Goal: Task Accomplishment & Management: Manage account settings

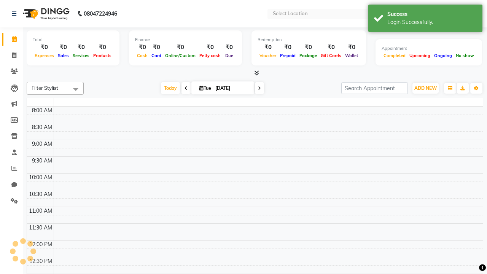
select select "en"
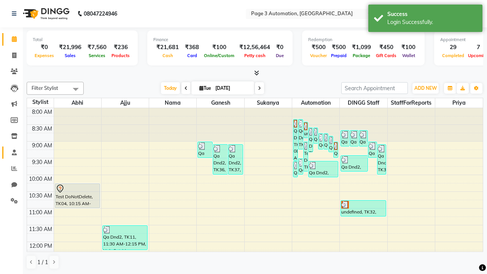
click at [11, 152] on span at bounding box center [14, 152] width 13 height 9
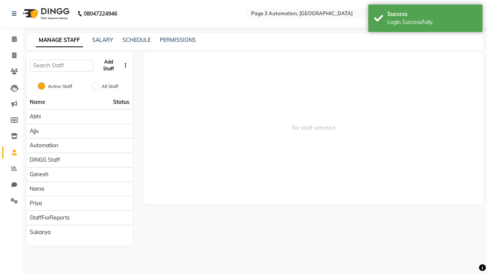
click at [108, 65] on button "Add Staff" at bounding box center [108, 66] width 25 height 20
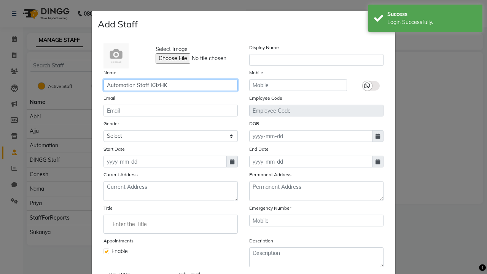
type input "Automation Staff K3zHK"
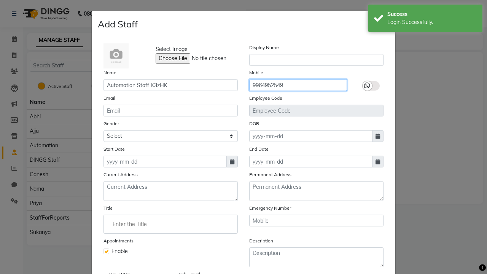
type input "9964952549"
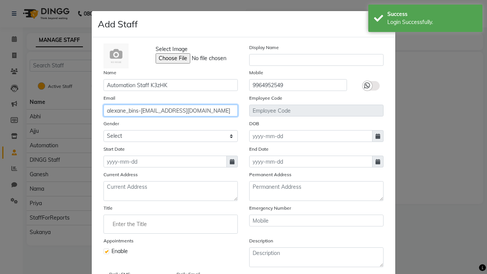
type input "alexane_bins-[EMAIL_ADDRESS][DOMAIN_NAME]"
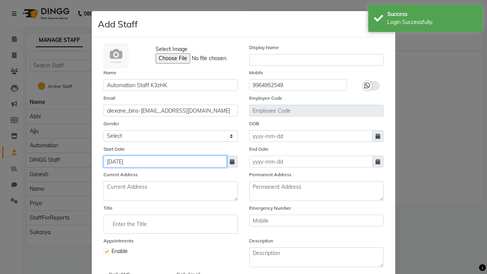
type input "[DATE]"
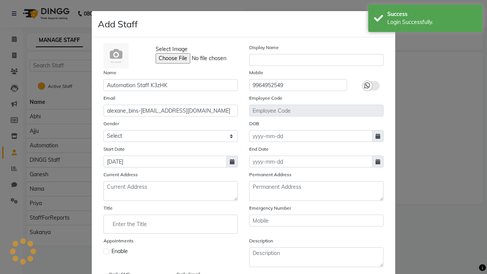
checkbox input "false"
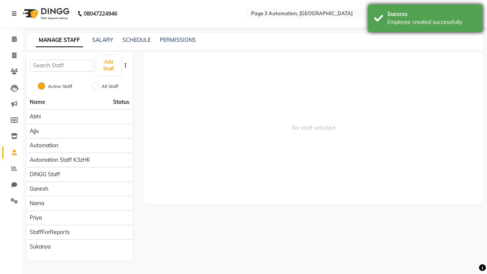
click at [425, 19] on div "Employee created successfully." at bounding box center [431, 22] width 89 height 8
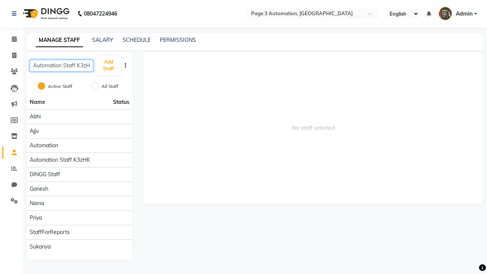
scroll to position [0, 4]
type input "Automation Staff K3zHK"
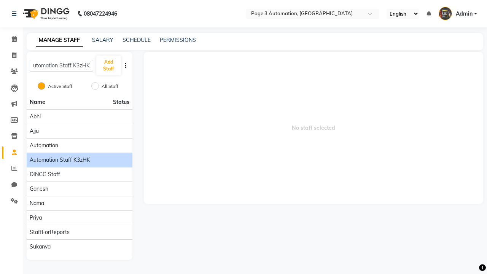
click at [79, 156] on span "Automation Staff K3zHK" at bounding box center [60, 160] width 60 height 8
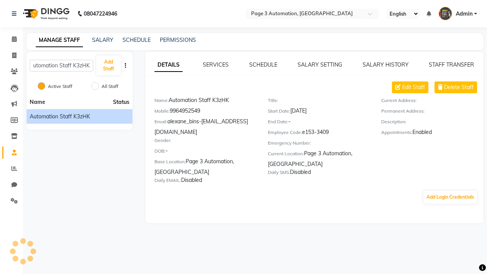
scroll to position [0, 0]
click at [216, 65] on link "SERVICES" at bounding box center [216, 64] width 26 height 7
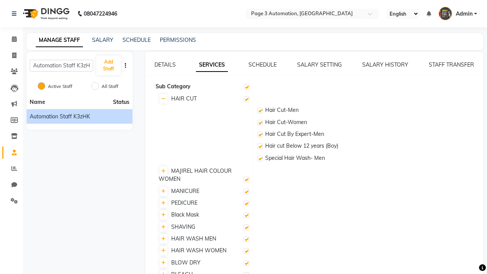
checkbox input "true"
click at [246, 99] on label at bounding box center [246, 99] width 6 height 6
click at [246, 99] on input "checkbox" at bounding box center [245, 99] width 5 height 5
checkbox input "false"
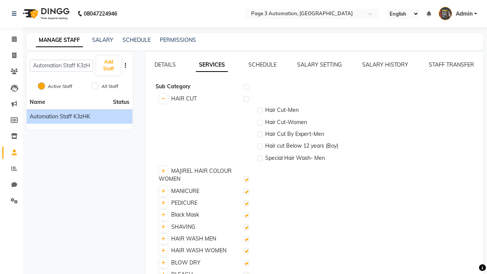
checkbox input "false"
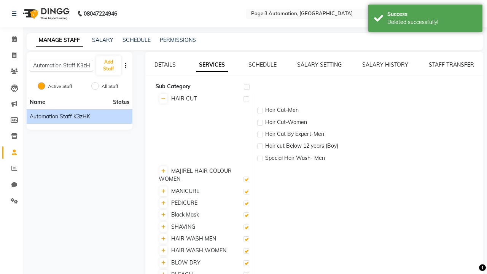
click at [425, 19] on div "Deleted successfully!" at bounding box center [431, 22] width 89 height 8
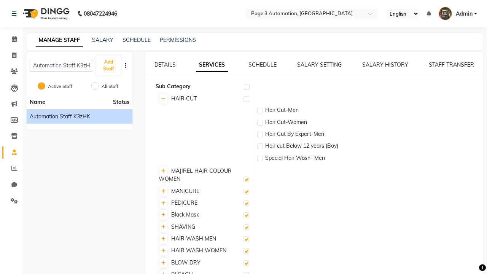
click at [246, 99] on label at bounding box center [246, 99] width 6 height 6
click at [246, 99] on input "checkbox" at bounding box center [245, 99] width 5 height 5
checkbox input "true"
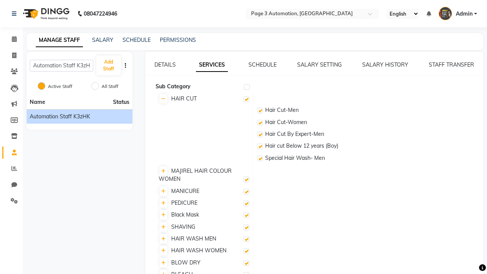
checkbox input "true"
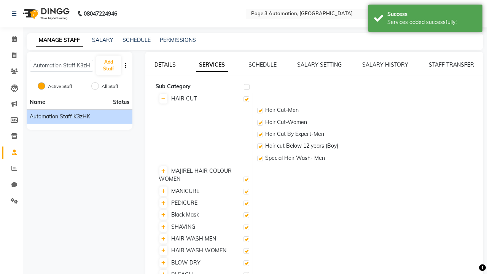
click at [425, 19] on div "Services added successfully!" at bounding box center [431, 22] width 89 height 8
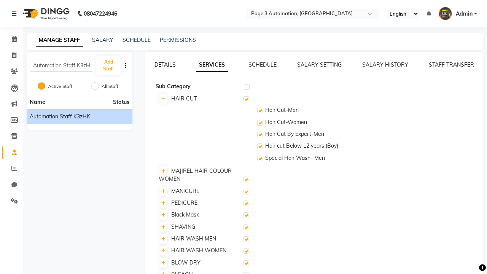
click at [165, 65] on link "DETAILS" at bounding box center [164, 64] width 21 height 7
